Goal: Information Seeking & Learning: Learn about a topic

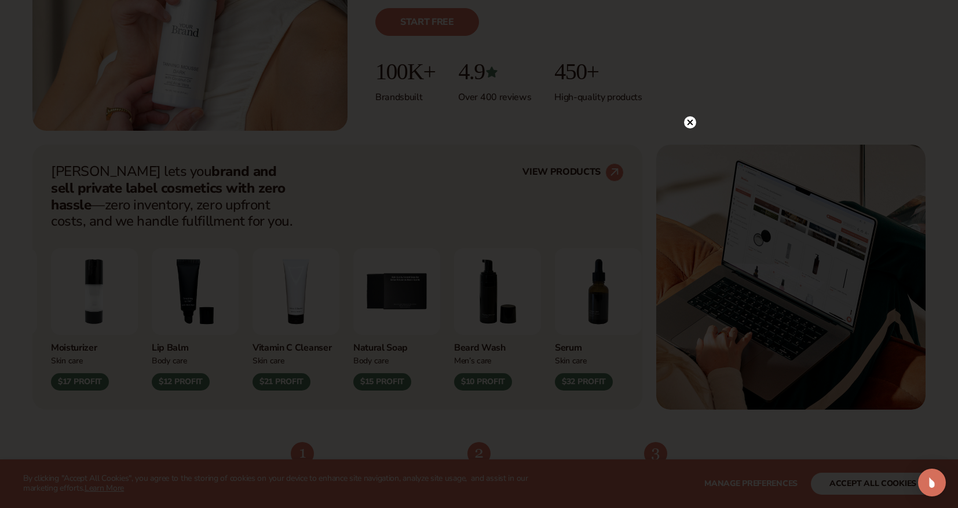
scroll to position [337, 0]
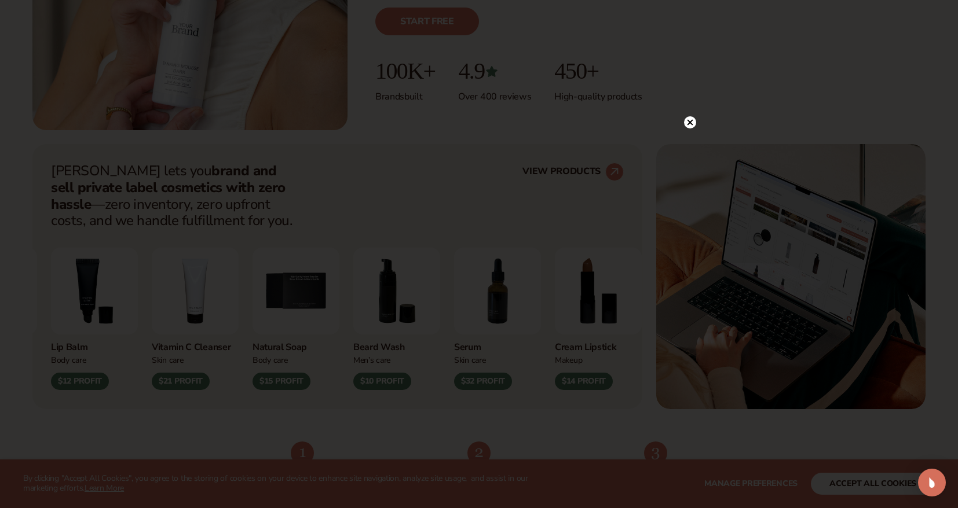
click at [691, 121] on icon at bounding box center [690, 122] width 6 height 6
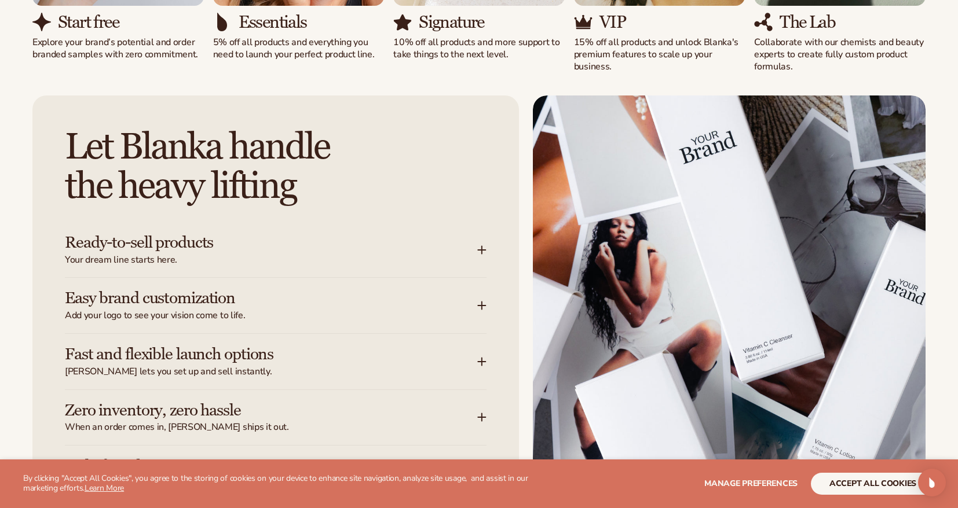
scroll to position [1282, 0]
click at [480, 246] on icon at bounding box center [481, 250] width 9 height 9
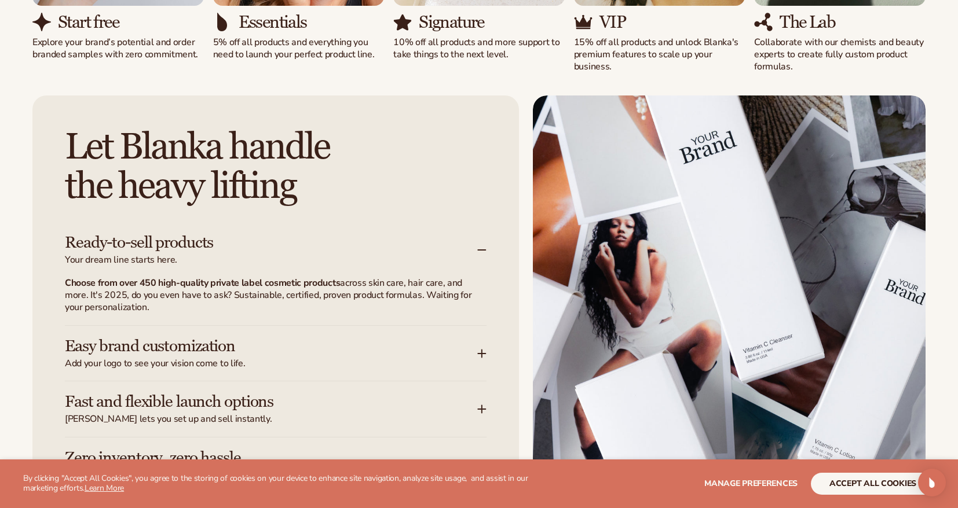
click at [481, 246] on icon at bounding box center [481, 250] width 9 height 9
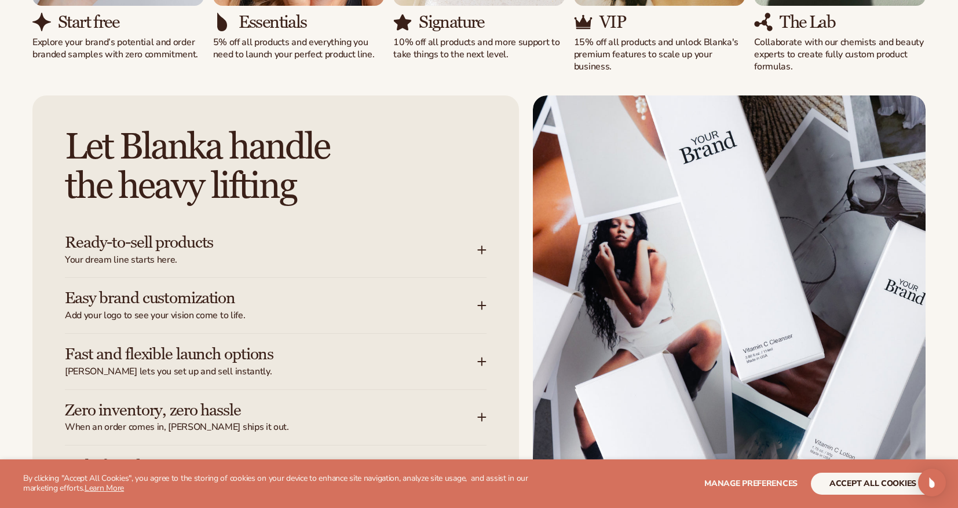
click at [485, 270] on div "Ready-to-sell products Your dream line starts here." at bounding box center [276, 250] width 422 height 56
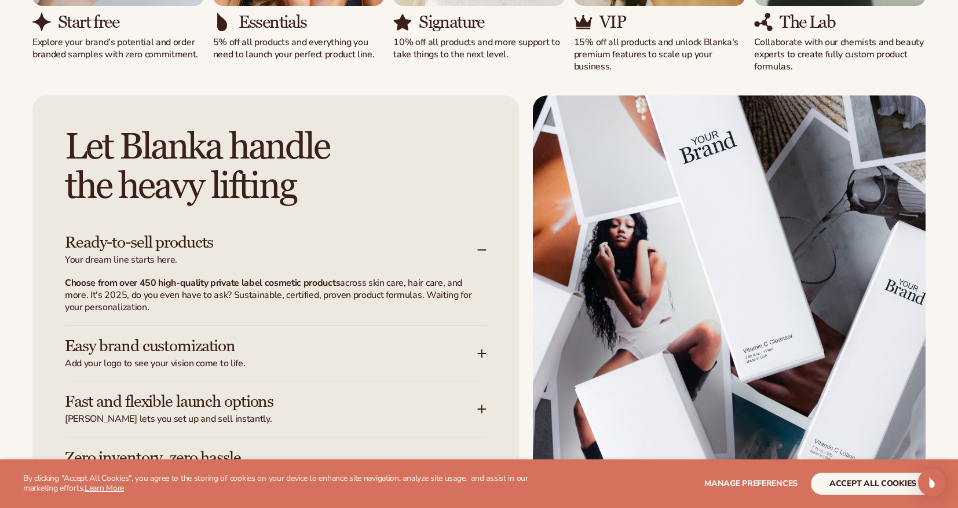
click at [477, 254] on span "Your dream line starts here." at bounding box center [271, 260] width 412 height 12
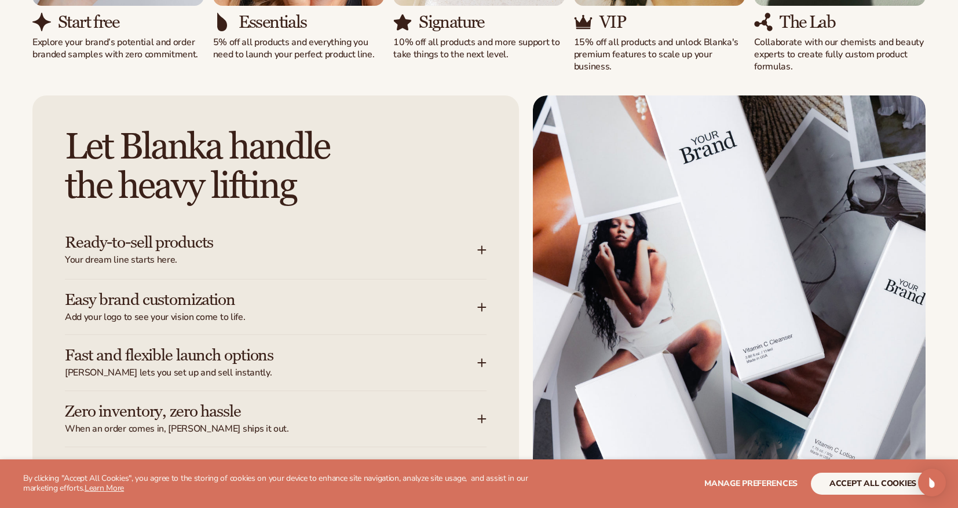
click at [478, 289] on div "Easy brand customization Add your logo to see your vision come to life." at bounding box center [276, 308] width 422 height 56
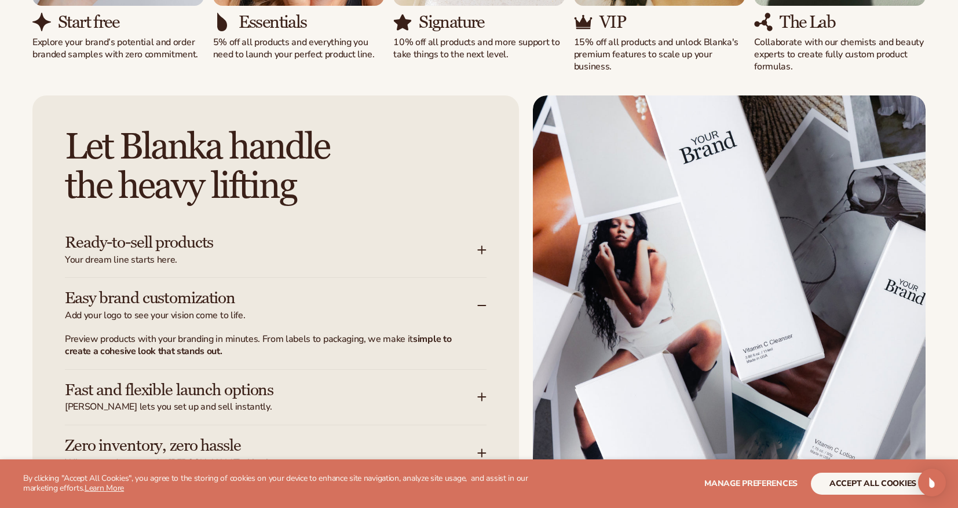
click at [478, 292] on div "Easy brand customization Add your logo to see your vision come to life." at bounding box center [276, 306] width 422 height 56
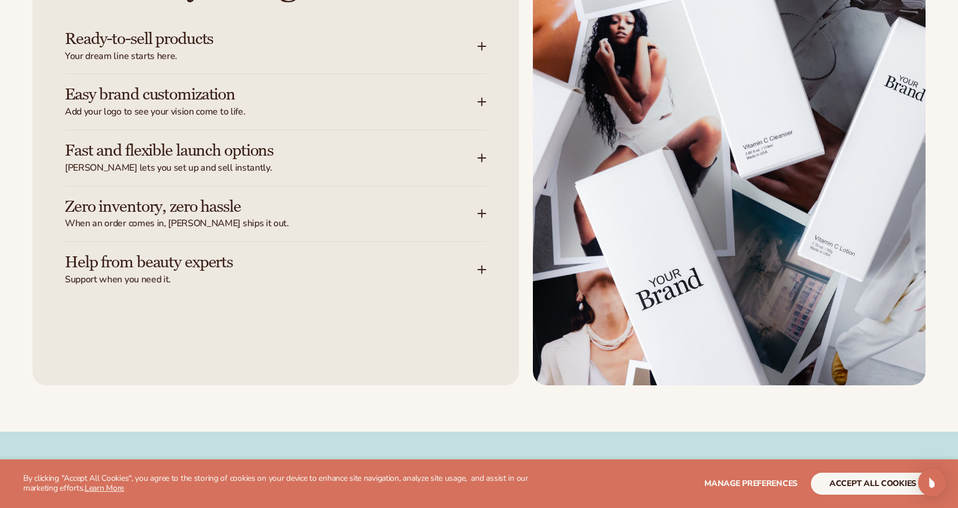
scroll to position [1485, 0]
click at [477, 215] on div "Zero inventory, zero hassle When an order comes in, Blanka ships it out." at bounding box center [276, 214] width 422 height 56
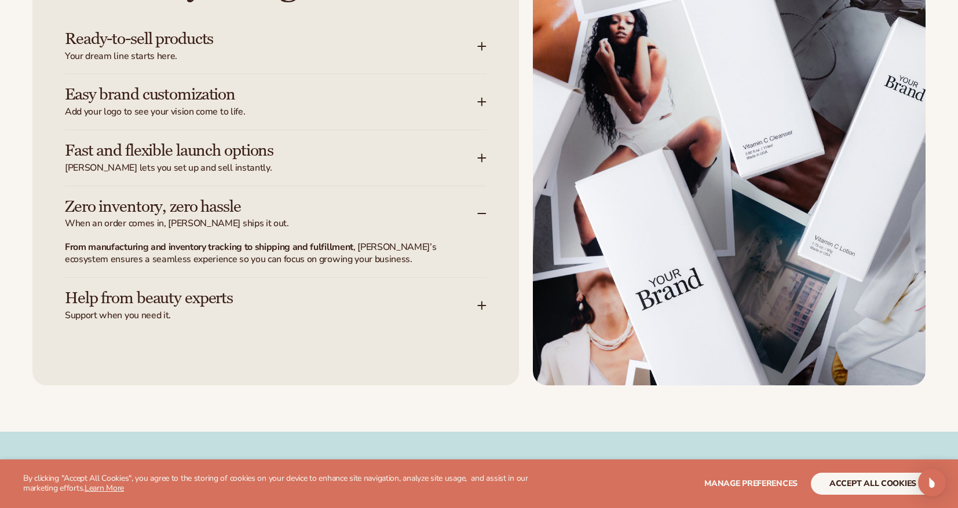
click at [477, 215] on div "Zero inventory, zero hassle When an order comes in, Blanka ships it out." at bounding box center [276, 214] width 422 height 56
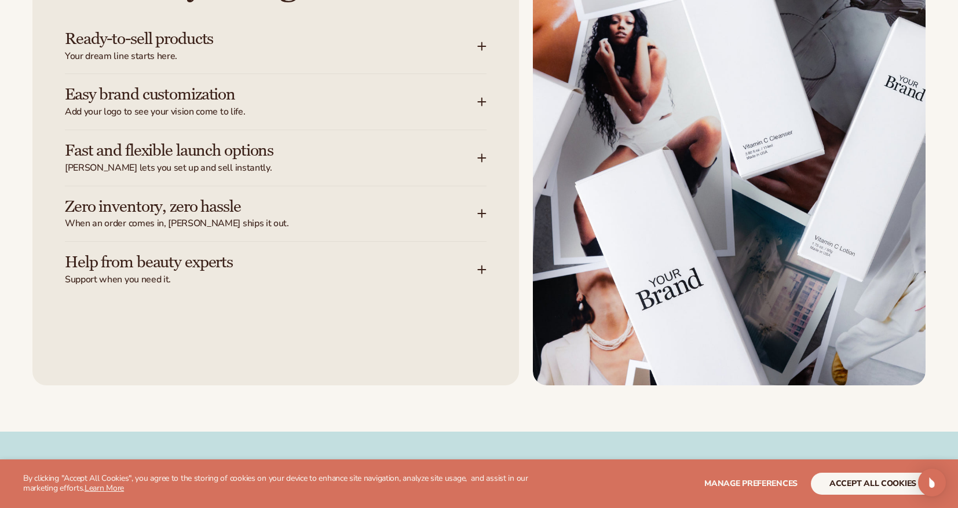
click at [473, 274] on span "Support when you need it." at bounding box center [271, 280] width 412 height 12
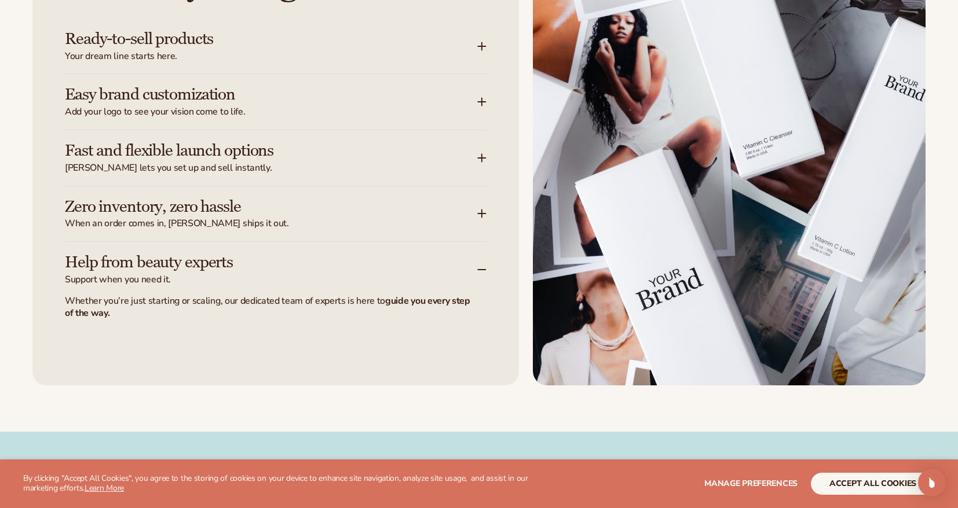
click at [473, 274] on span "Support when you need it." at bounding box center [271, 280] width 412 height 12
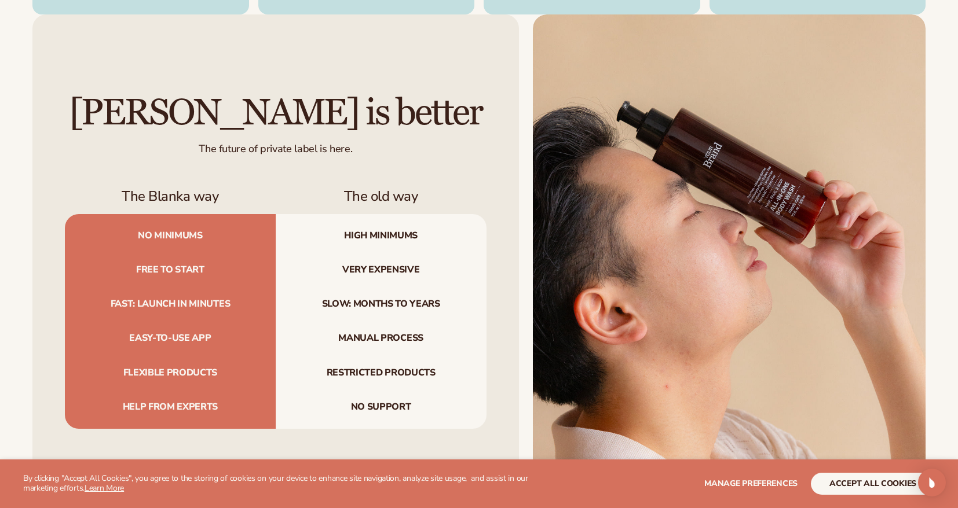
scroll to position [3505, 0]
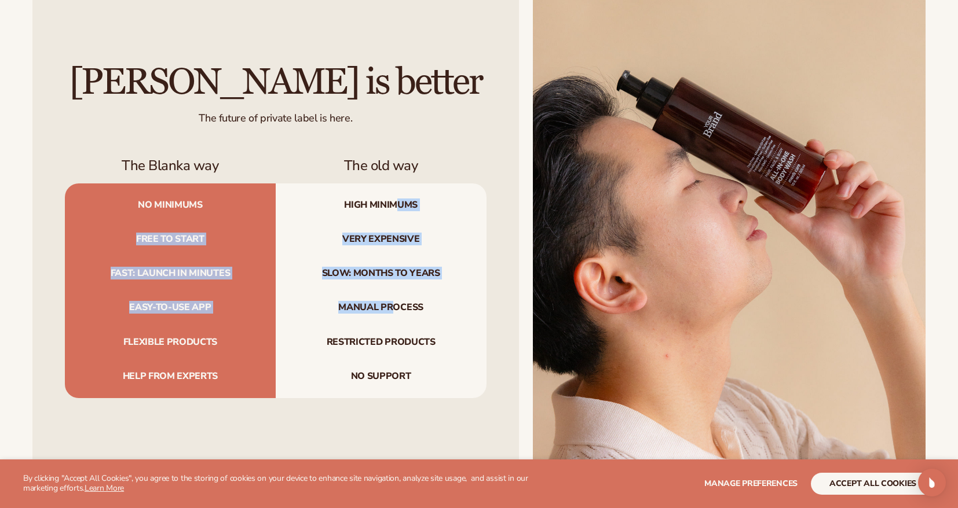
drag, startPoint x: 397, startPoint y: 206, endPoint x: 394, endPoint y: 303, distance: 97.4
click at [393, 302] on div "No minimums High minimums Free to start Very expensive Fast: launch in minutes …" at bounding box center [276, 291] width 422 height 215
click at [394, 303] on span "Manual process" at bounding box center [381, 308] width 211 height 34
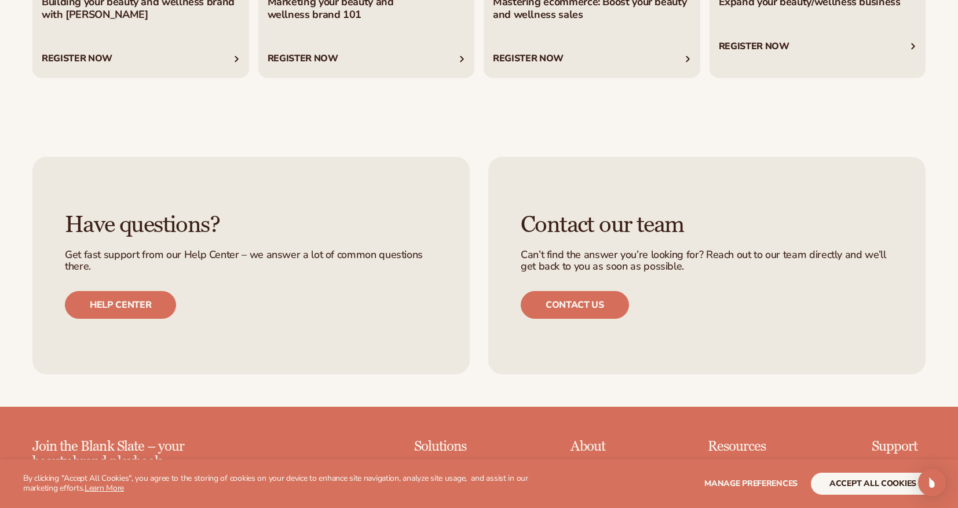
scroll to position [0, 0]
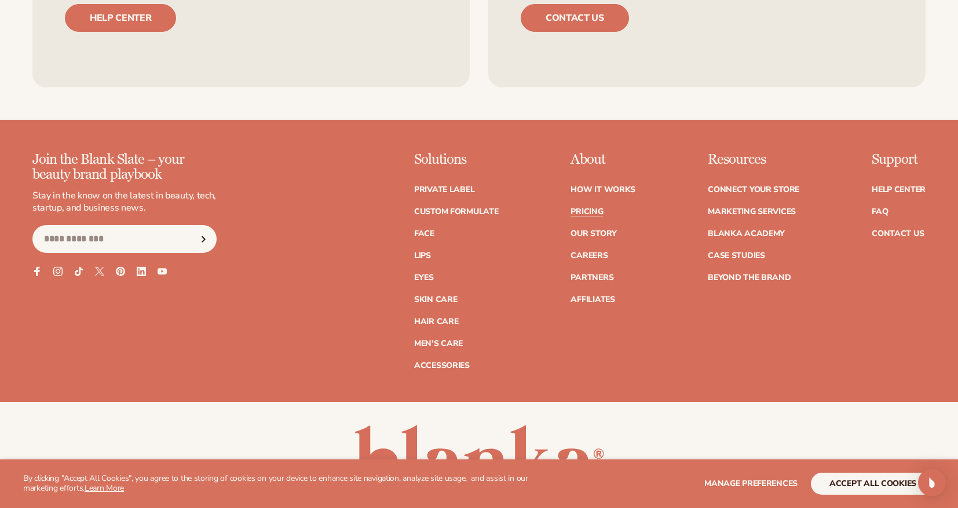
click at [587, 208] on link "Pricing" at bounding box center [586, 212] width 32 height 8
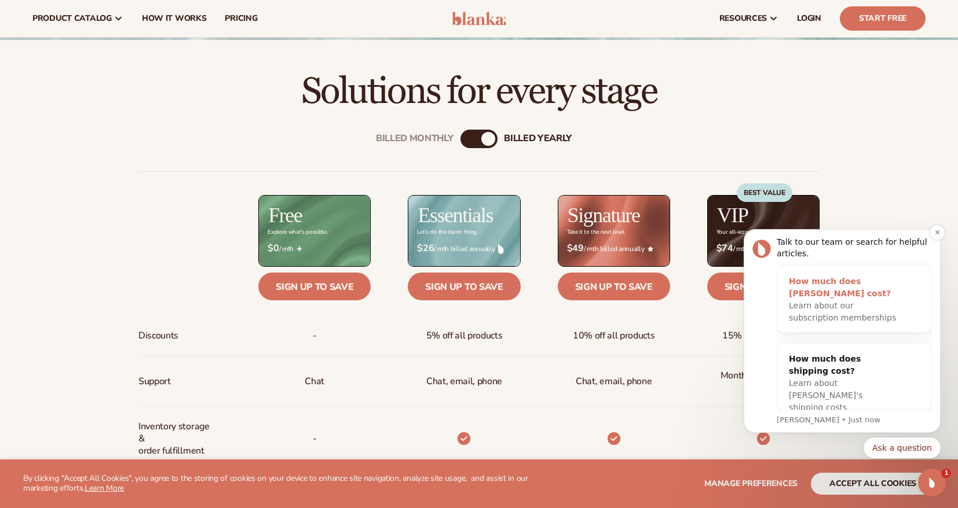
scroll to position [10, 0]
click at [936, 230] on icon "Dismiss notification" at bounding box center [937, 232] width 6 height 6
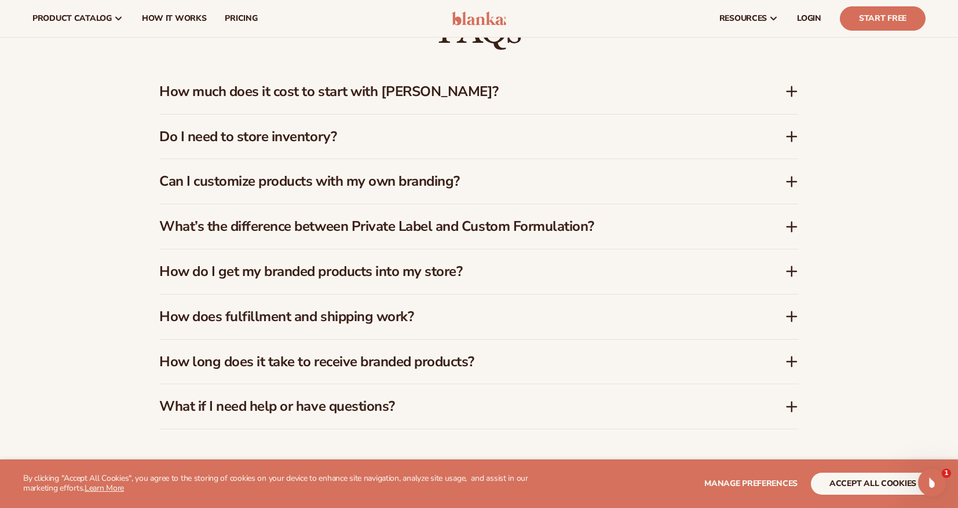
scroll to position [1758, 0]
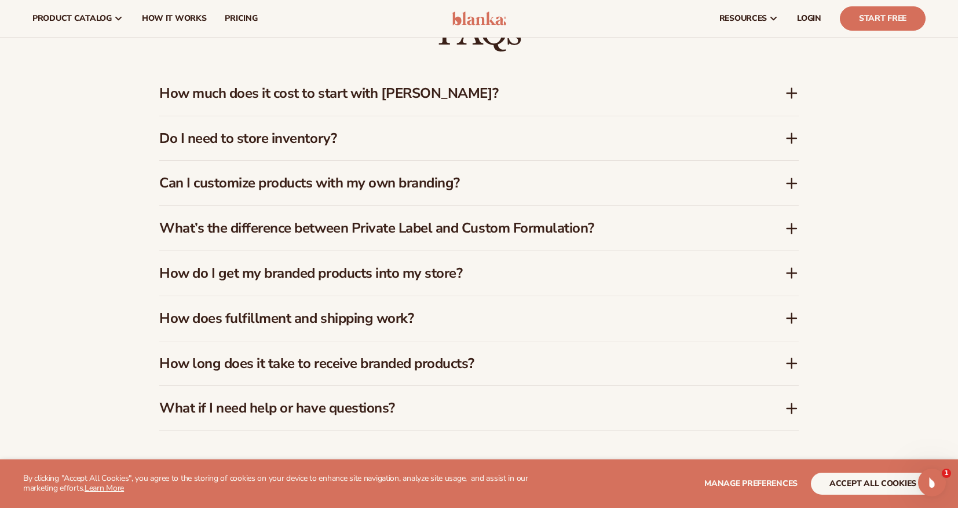
click at [788, 90] on icon at bounding box center [792, 93] width 14 height 14
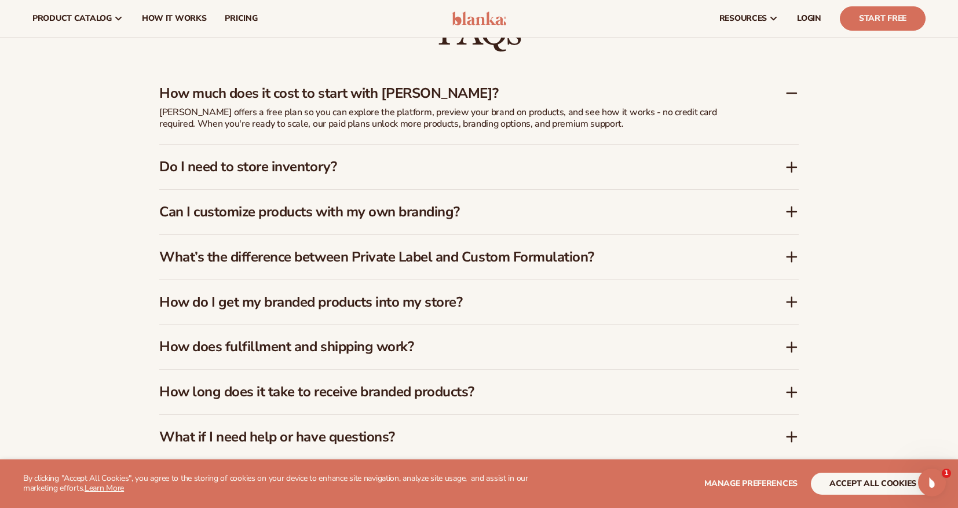
click at [788, 90] on icon at bounding box center [792, 93] width 14 height 14
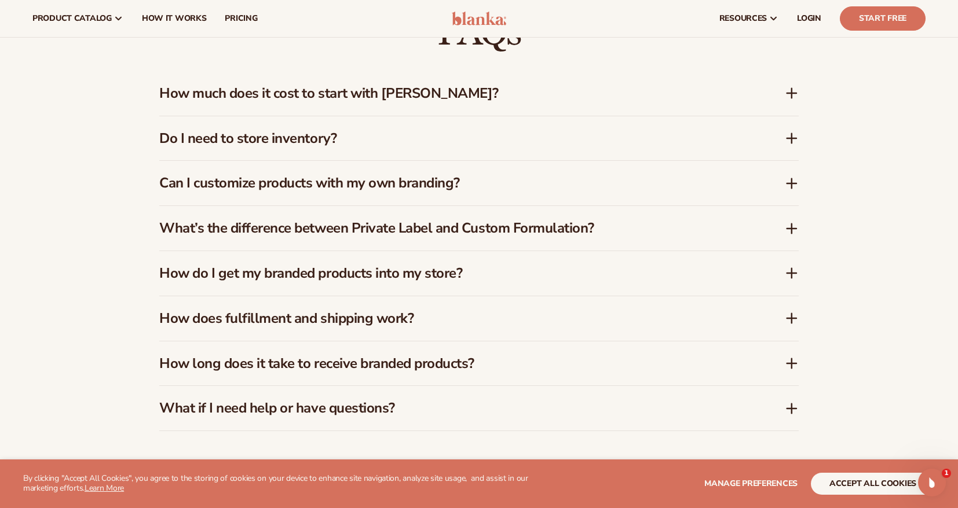
click at [792, 129] on div "Do I need to store inventory?" at bounding box center [478, 138] width 639 height 45
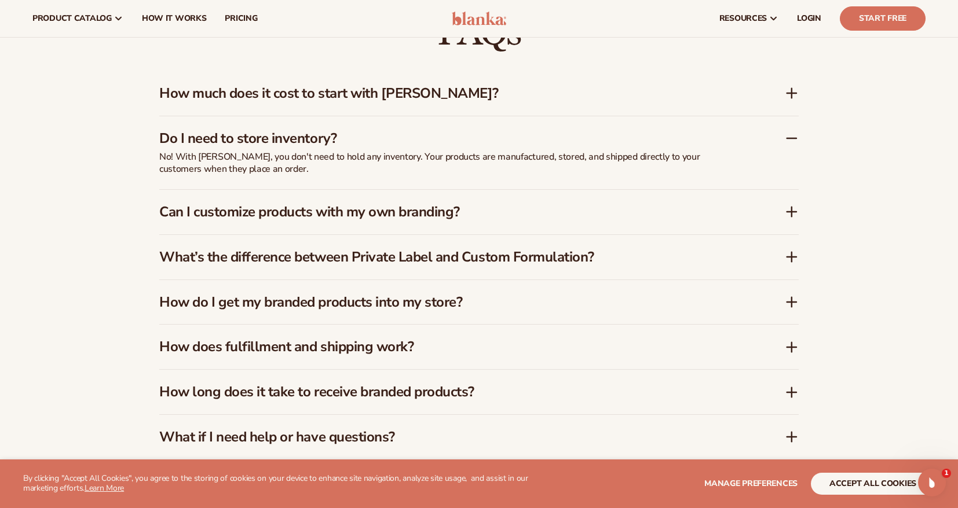
click at [792, 129] on div "Do I need to store inventory?" at bounding box center [478, 133] width 639 height 35
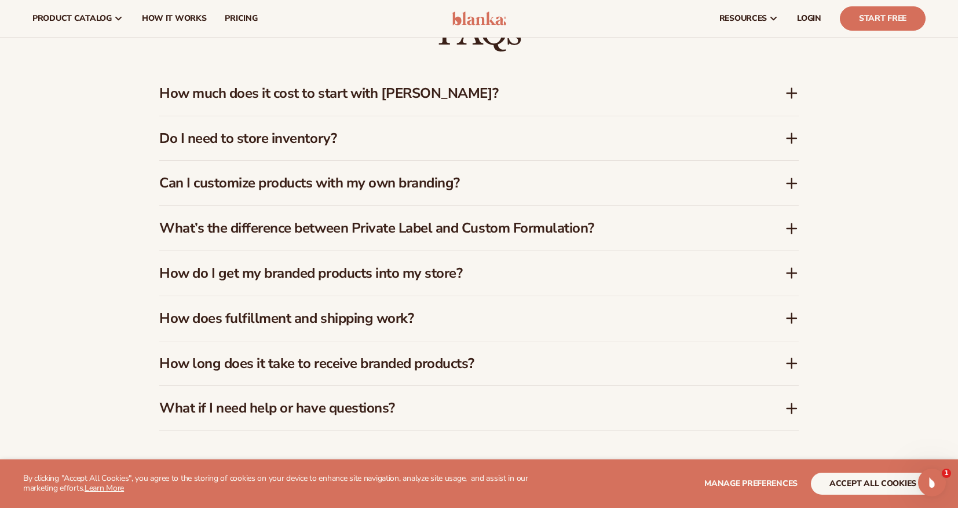
click at [793, 162] on div "Can I customize products with my own branding?" at bounding box center [478, 183] width 639 height 45
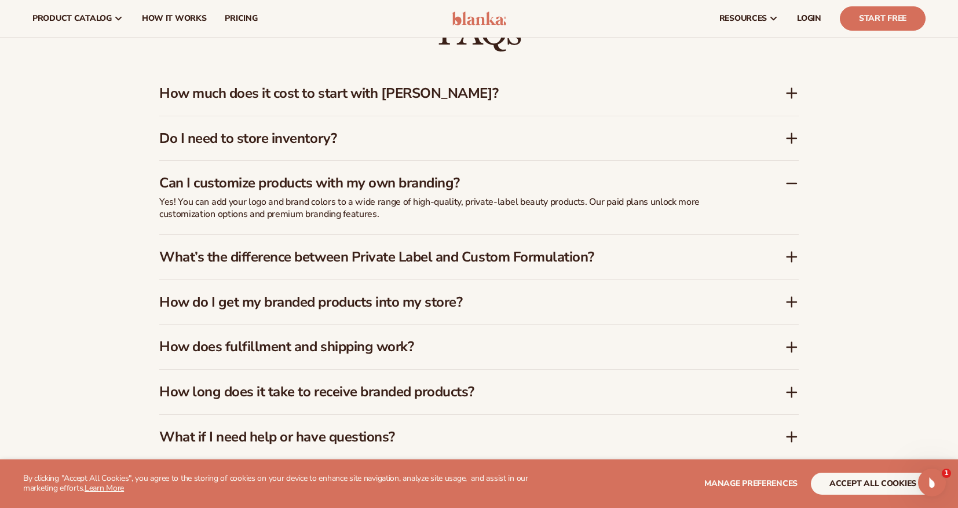
click at [799, 185] on div "FAQs How much does it cost to start with Blanka? Blanka offers a free plan so y…" at bounding box center [479, 237] width 704 height 539
click at [797, 241] on div "What’s the difference between Private Label and Custom Formulation?" at bounding box center [478, 257] width 639 height 45
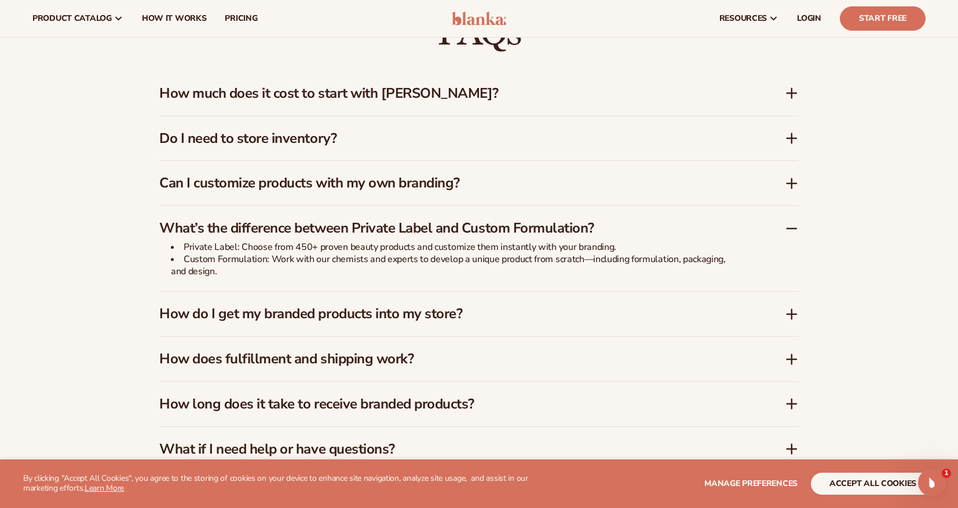
click at [795, 225] on icon at bounding box center [792, 229] width 14 height 14
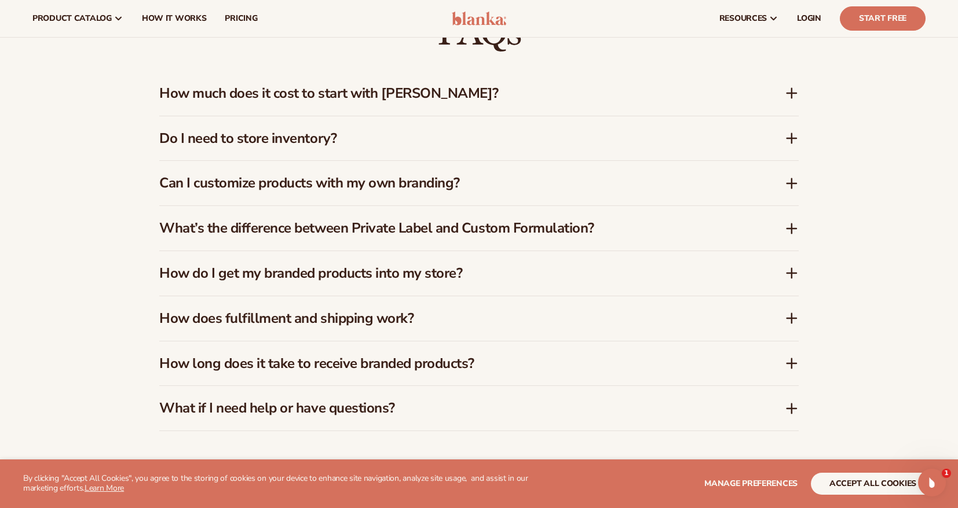
click at [794, 266] on icon at bounding box center [792, 273] width 14 height 14
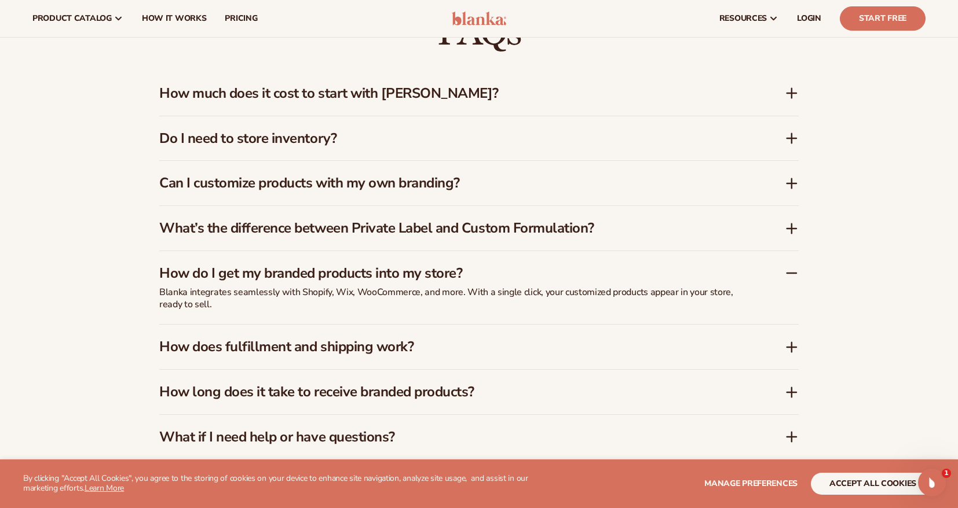
click at [794, 266] on icon at bounding box center [792, 273] width 14 height 14
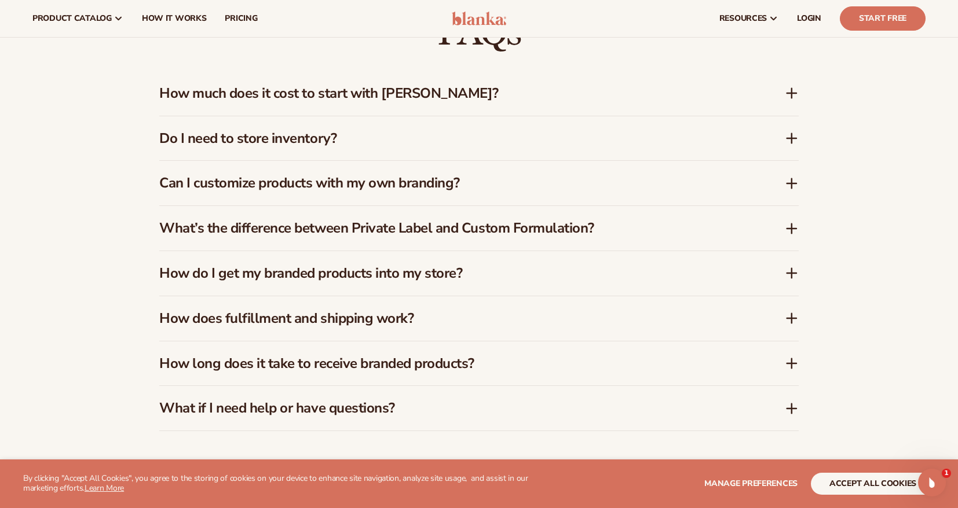
click at [788, 308] on div "How does fulfillment and shipping work?" at bounding box center [478, 319] width 639 height 45
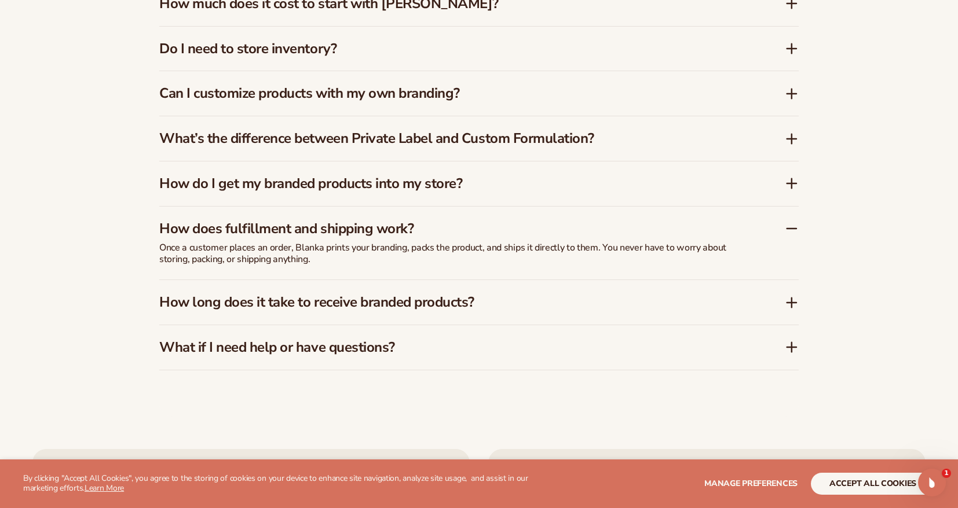
scroll to position [1848, 0]
click at [792, 303] on icon at bounding box center [791, 303] width 9 height 0
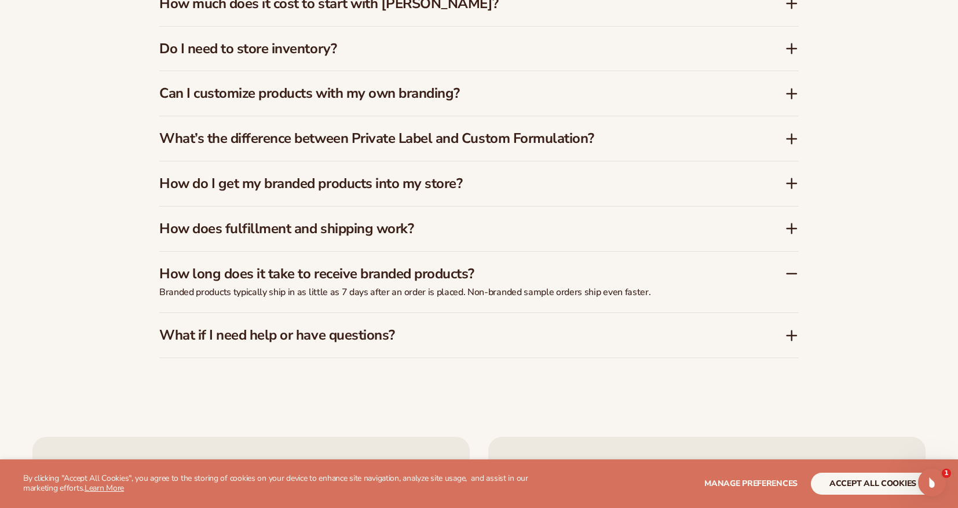
click at [792, 274] on icon at bounding box center [792, 274] width 14 height 14
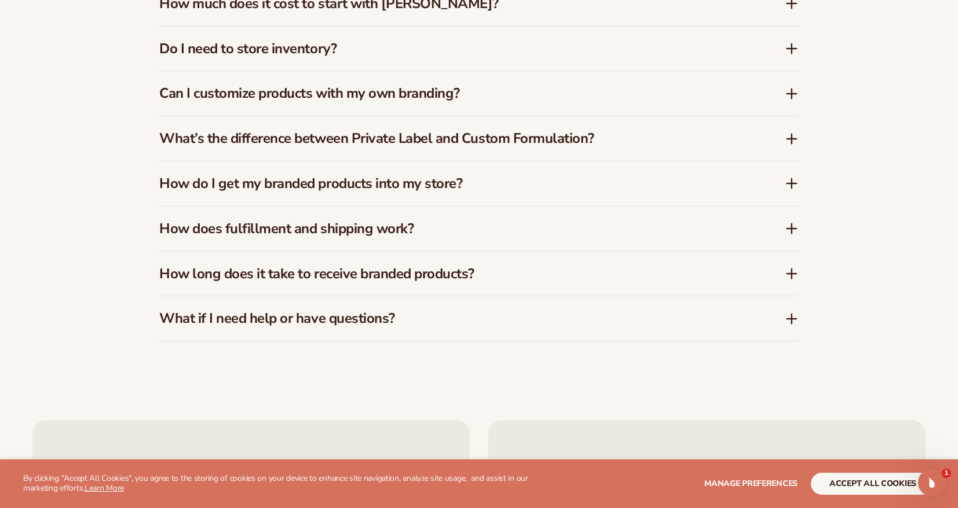
click at [782, 302] on div "What if I need help or have questions?" at bounding box center [478, 319] width 639 height 45
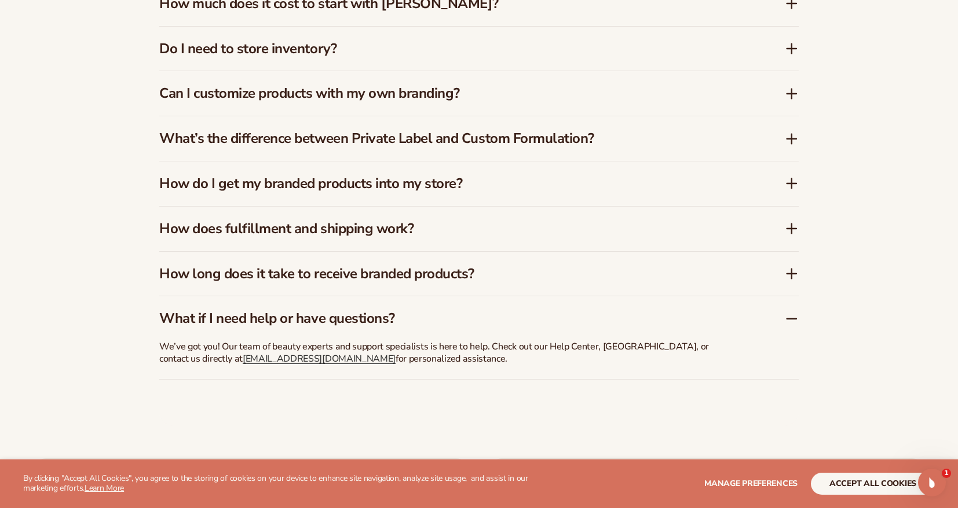
click at [782, 302] on div "What if I need help or have questions?" at bounding box center [478, 314] width 639 height 35
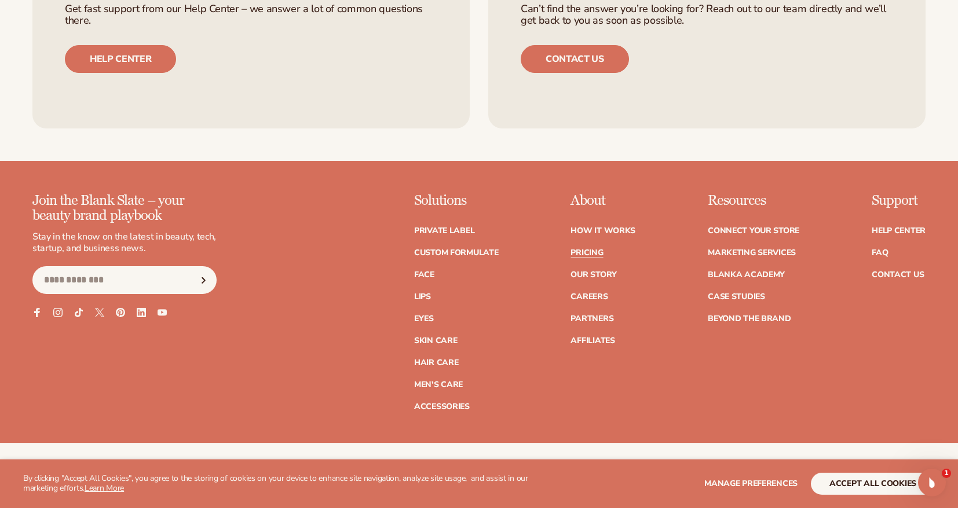
scroll to position [2369, 0]
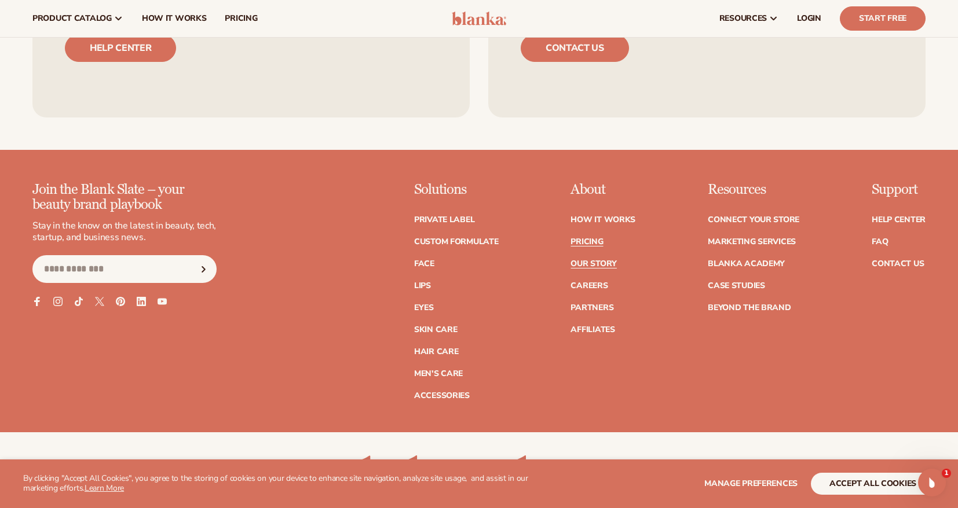
click at [603, 260] on link "Our Story" at bounding box center [593, 264] width 46 height 8
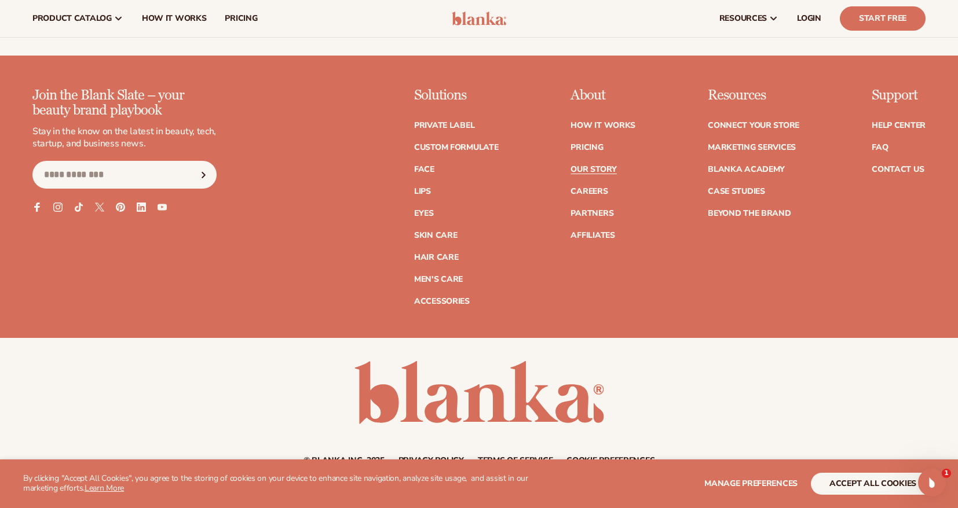
scroll to position [3511, 0]
click at [606, 122] on link "How It Works" at bounding box center [602, 126] width 65 height 8
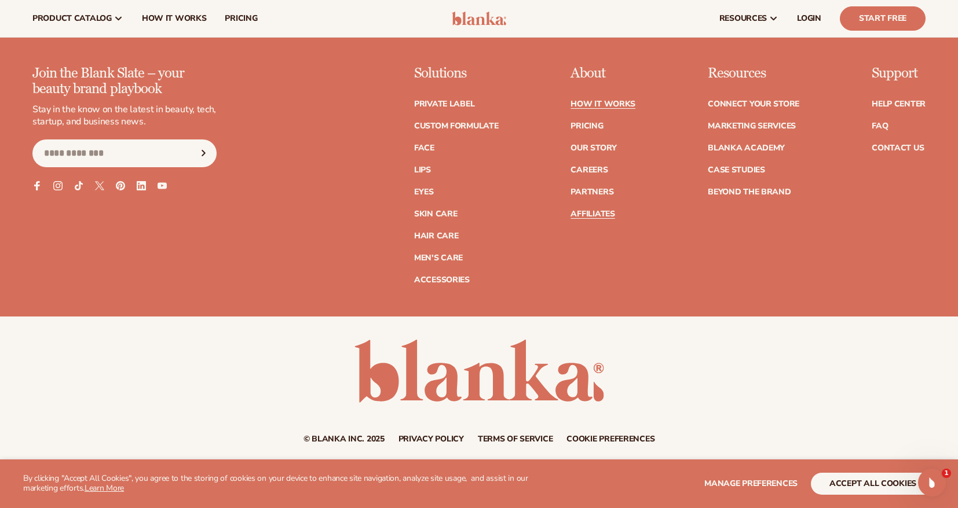
scroll to position [2612, 0]
click at [876, 123] on link "FAQ" at bounding box center [880, 127] width 16 height 8
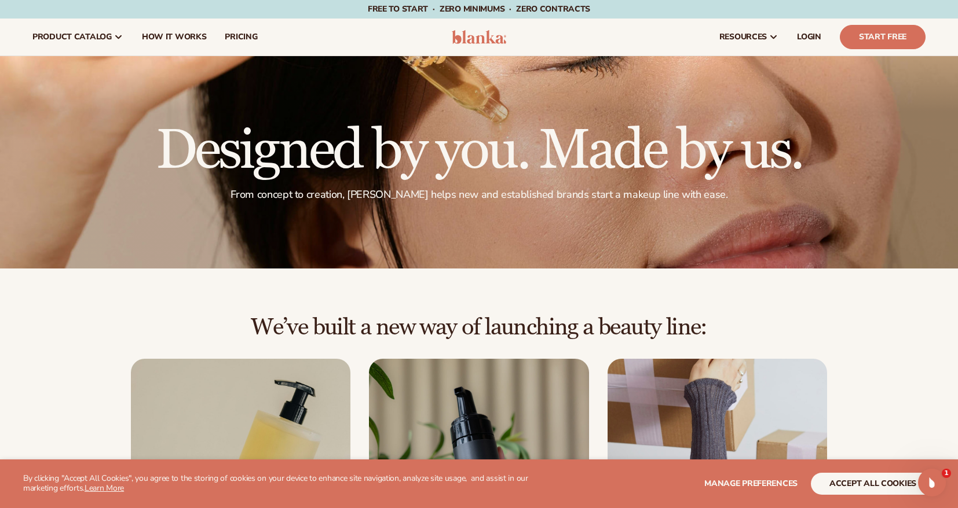
scroll to position [0, 0]
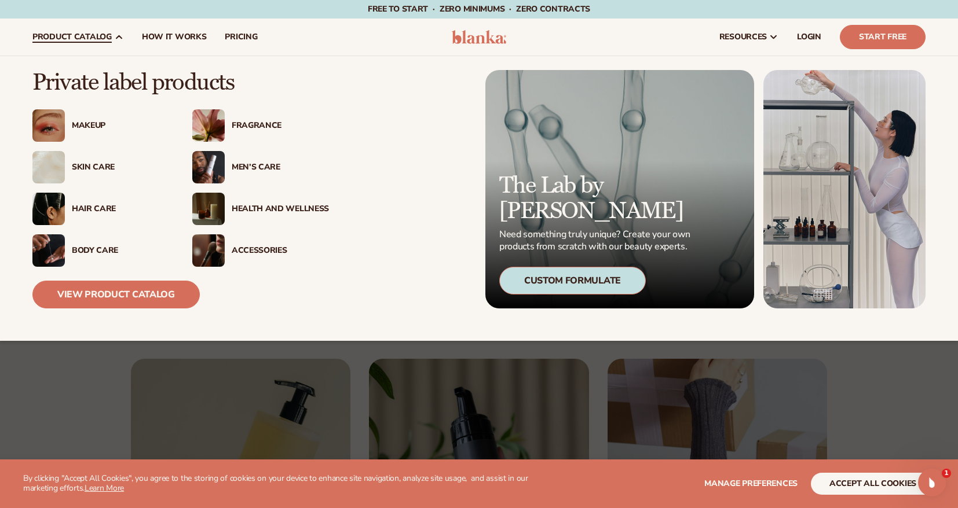
click at [96, 163] on div "Skin Care" at bounding box center [120, 168] width 97 height 10
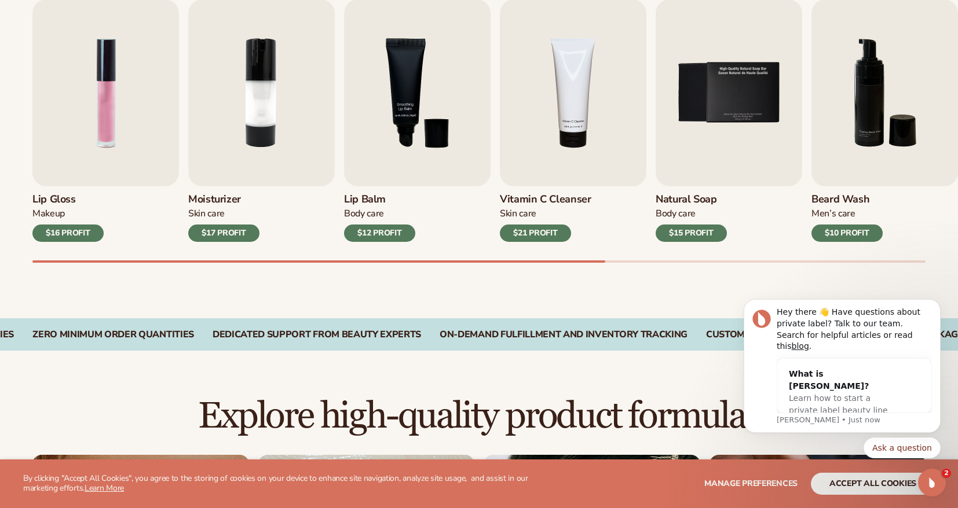
scroll to position [423, 0]
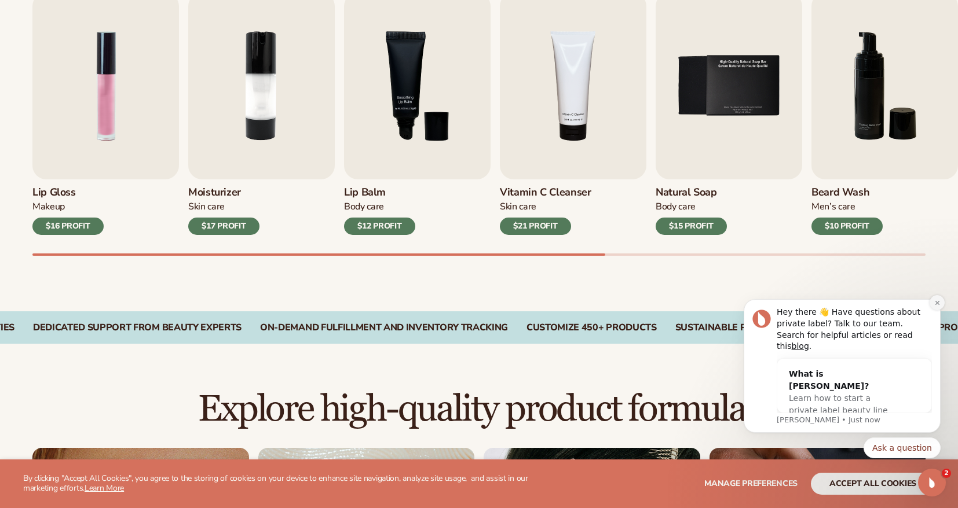
click at [935, 310] on button "Dismiss notification" at bounding box center [936, 302] width 15 height 15
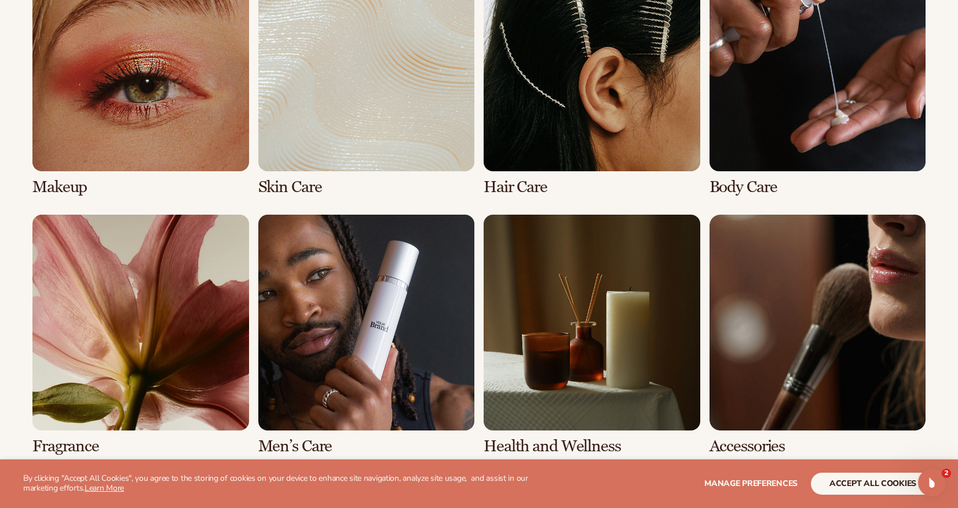
scroll to position [947, 0]
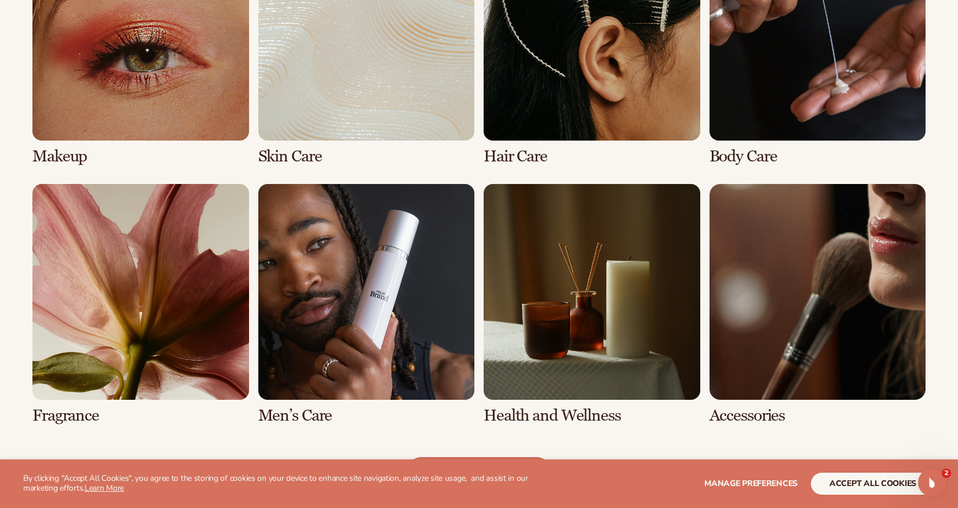
click at [375, 114] on link "2 / 8" at bounding box center [366, 45] width 217 height 241
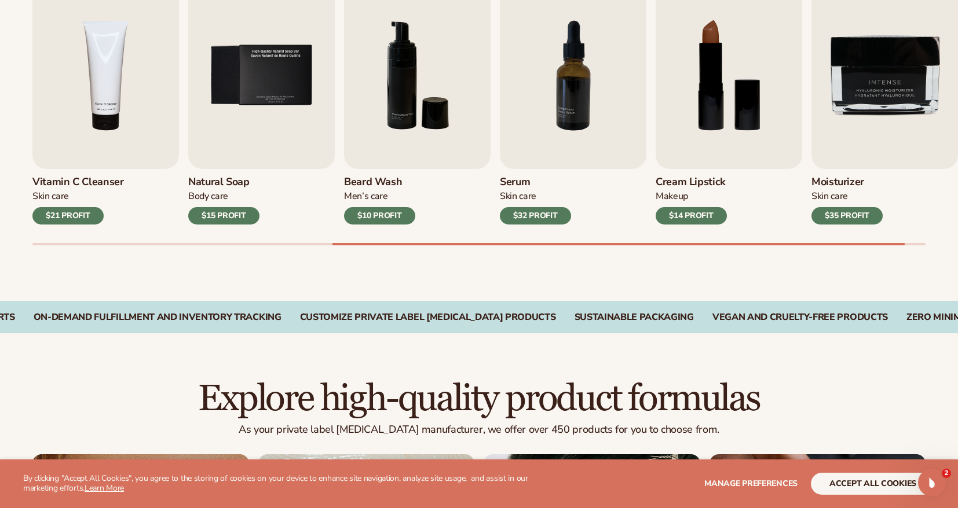
scroll to position [433, 0]
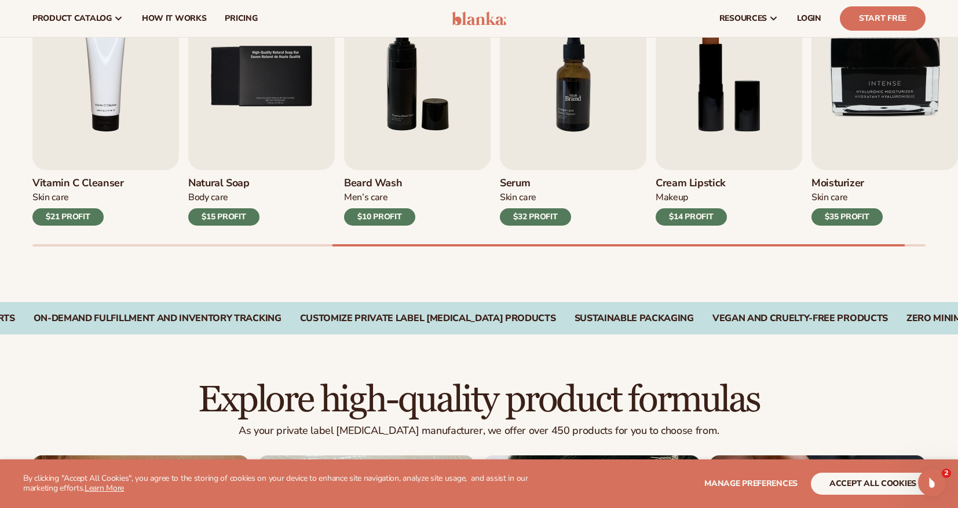
click at [547, 108] on img "7 / 9" at bounding box center [573, 76] width 147 height 187
click at [582, 81] on img "7 / 9" at bounding box center [573, 76] width 147 height 187
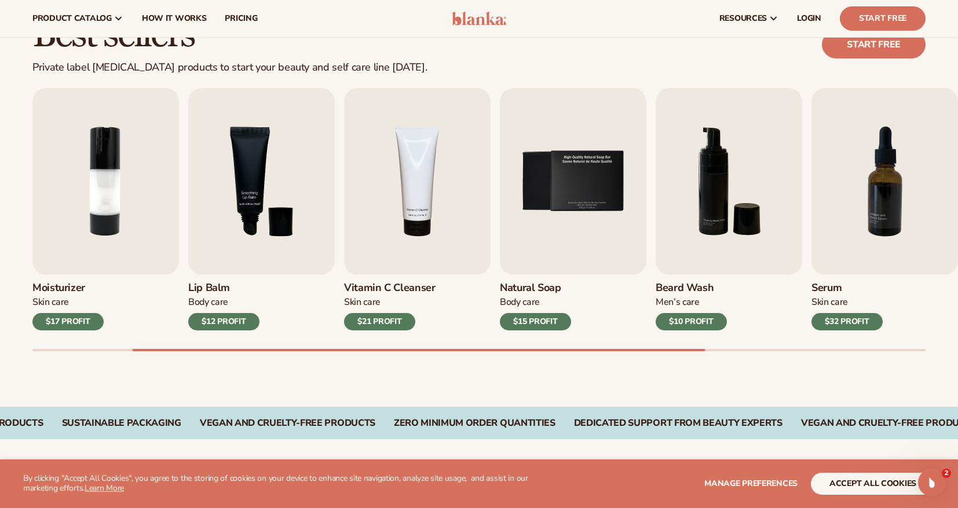
scroll to position [327, 0]
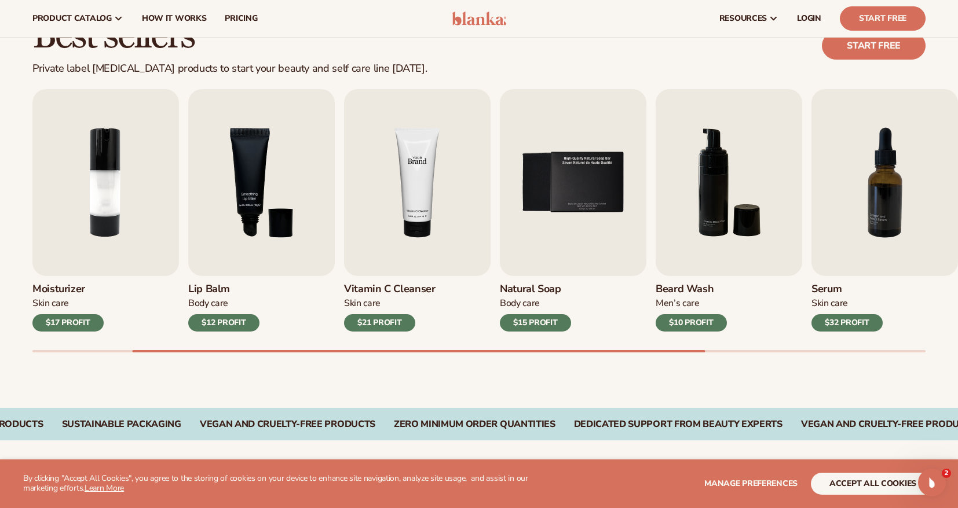
click at [422, 171] on img "4 / 9" at bounding box center [417, 182] width 147 height 187
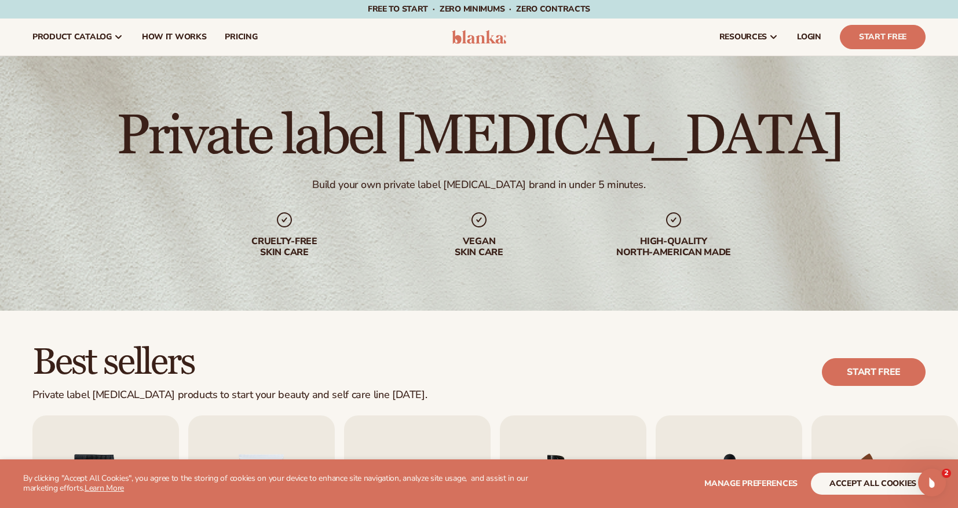
scroll to position [0, 0]
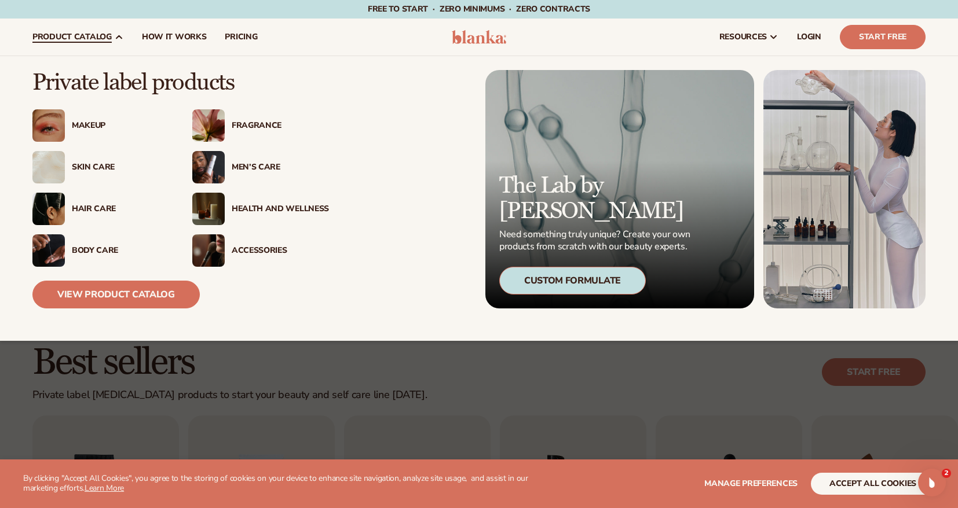
click at [98, 207] on div "Hair Care" at bounding box center [120, 209] width 97 height 10
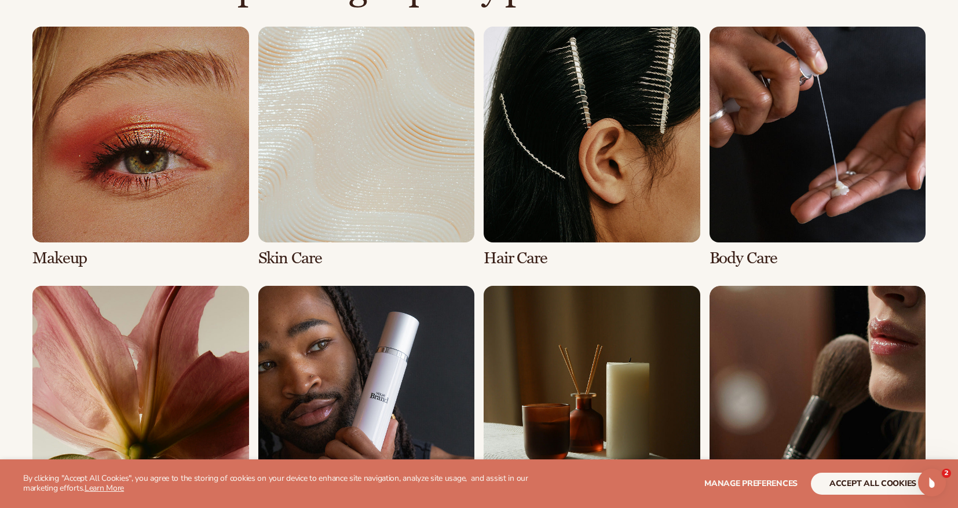
scroll to position [850, 0]
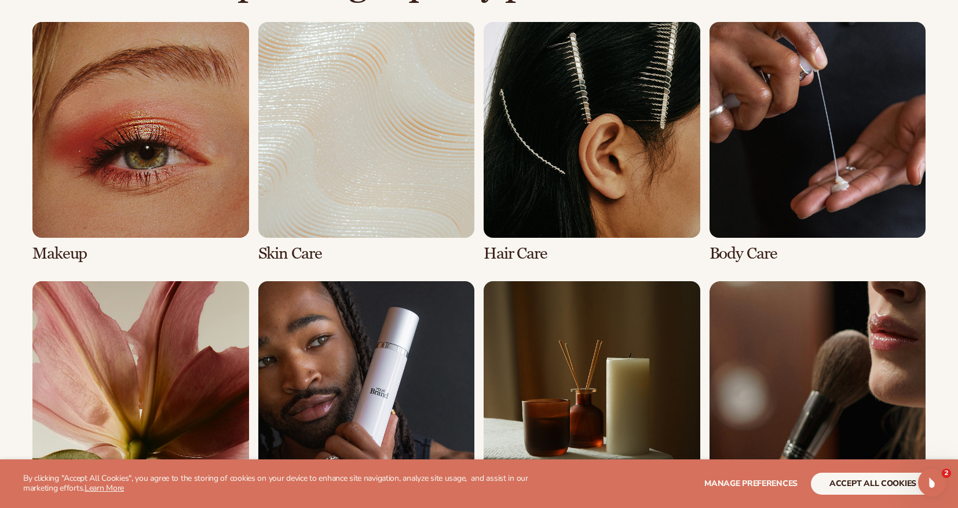
click at [645, 163] on link "3 / 8" at bounding box center [592, 142] width 217 height 241
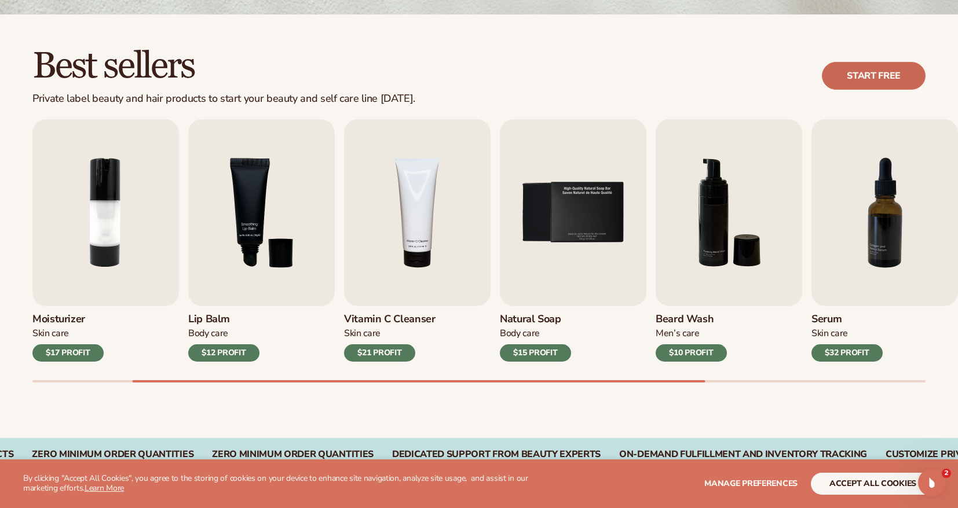
click at [885, 74] on link "Start free" at bounding box center [874, 76] width 104 height 28
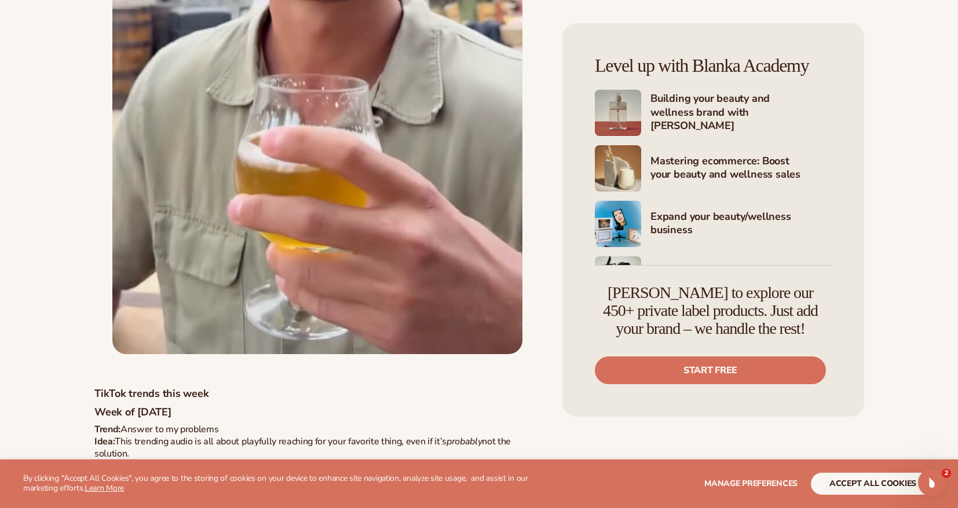
scroll to position [13964, 0]
